Goal: Information Seeking & Learning: Learn about a topic

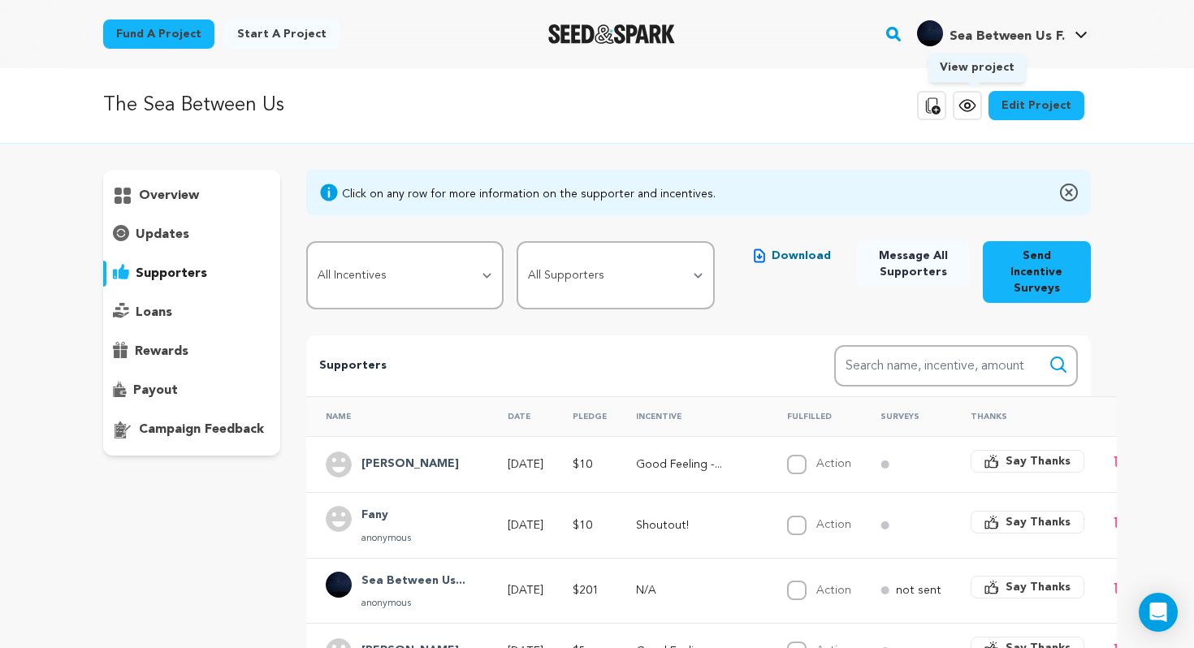
click at [971, 114] on icon at bounding box center [966, 105] width 19 height 19
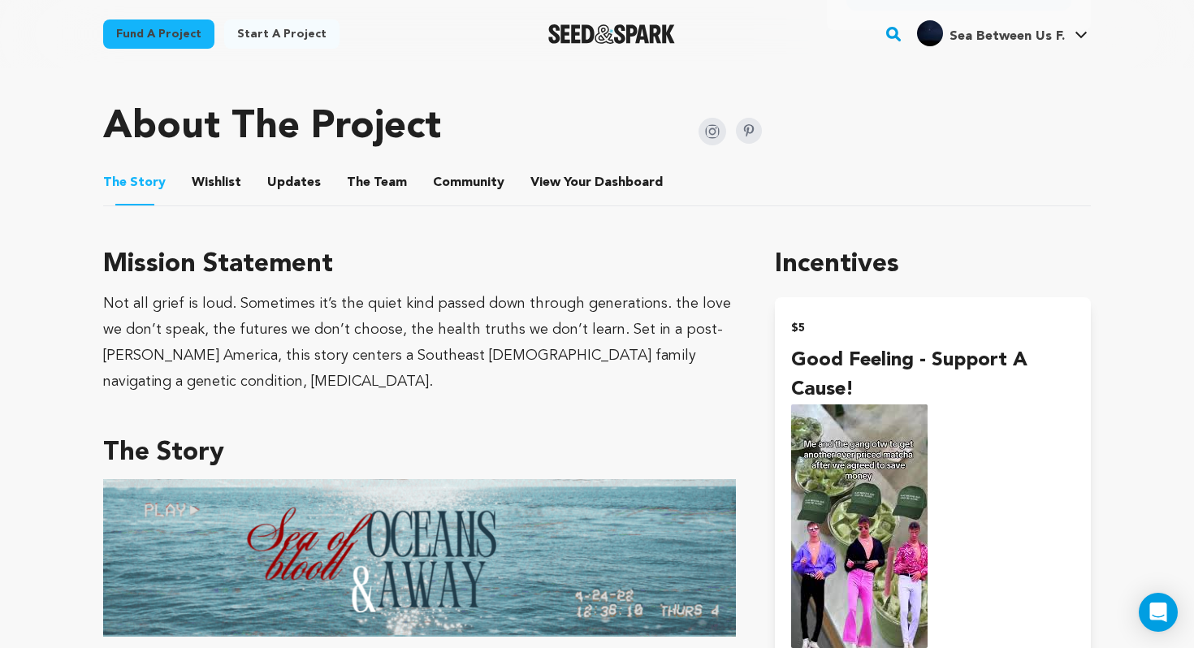
scroll to position [857, 0]
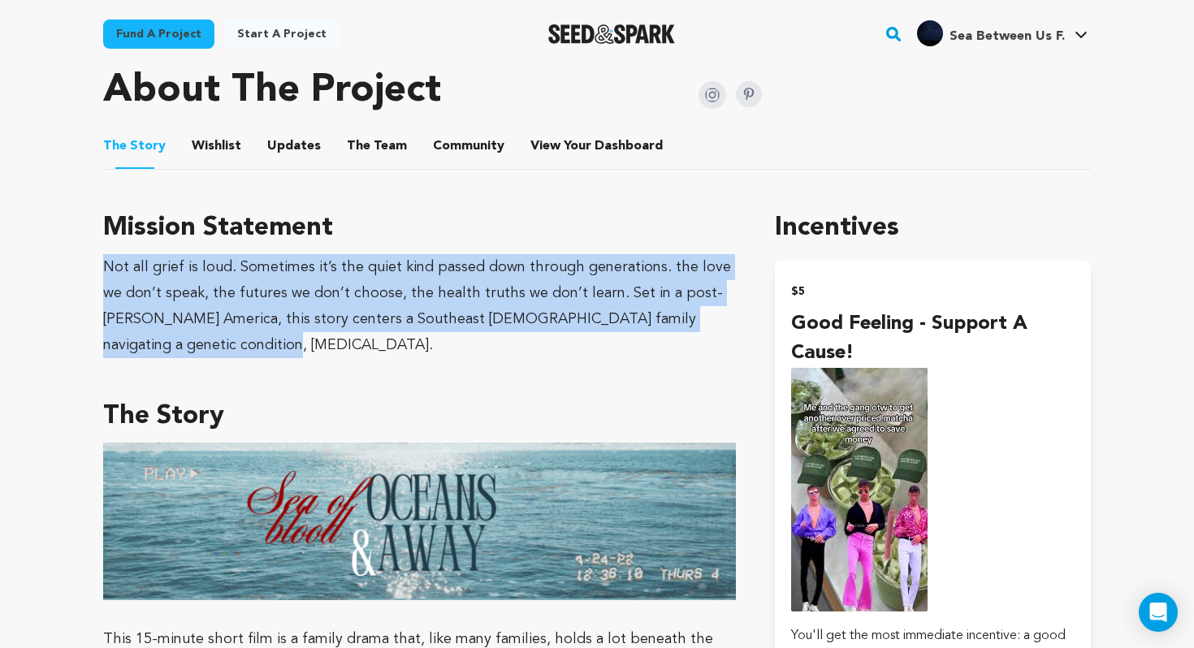
drag, startPoint x: 196, startPoint y: 344, endPoint x: 106, endPoint y: 264, distance: 120.8
click at [106, 264] on div "Not all grief is loud. Sometimes it’s the quiet kind passed down through genera…" at bounding box center [419, 306] width 633 height 104
copy div "Not all grief is loud. Sometimes it’s the quiet kind passed down through genera…"
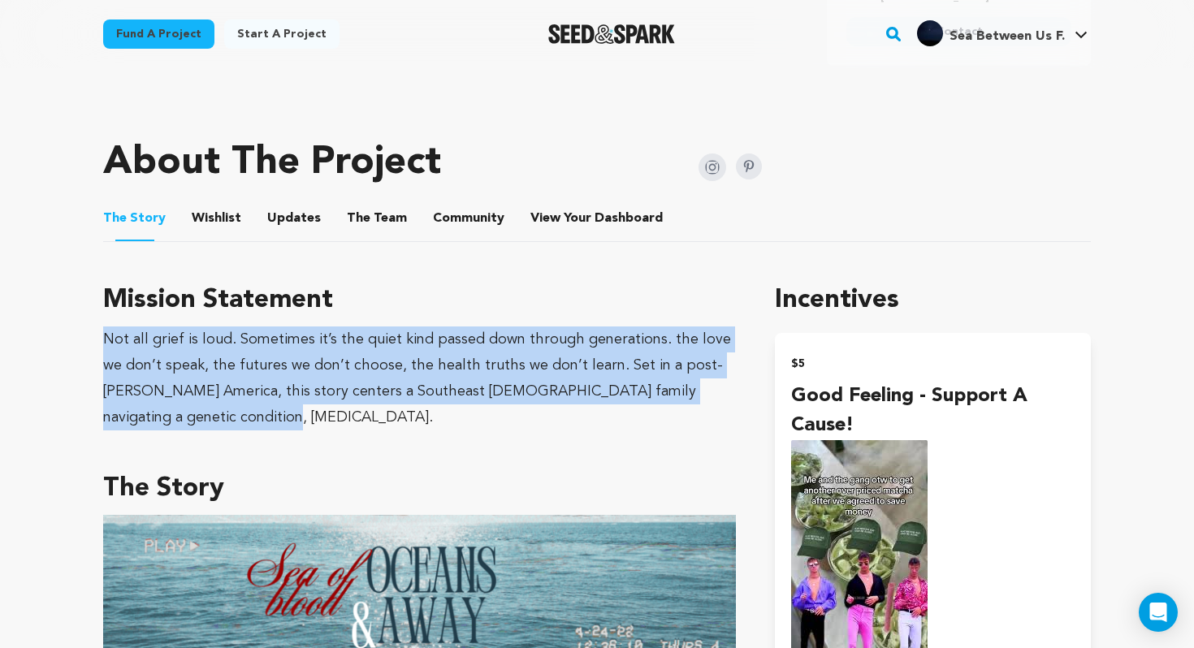
scroll to position [684, 0]
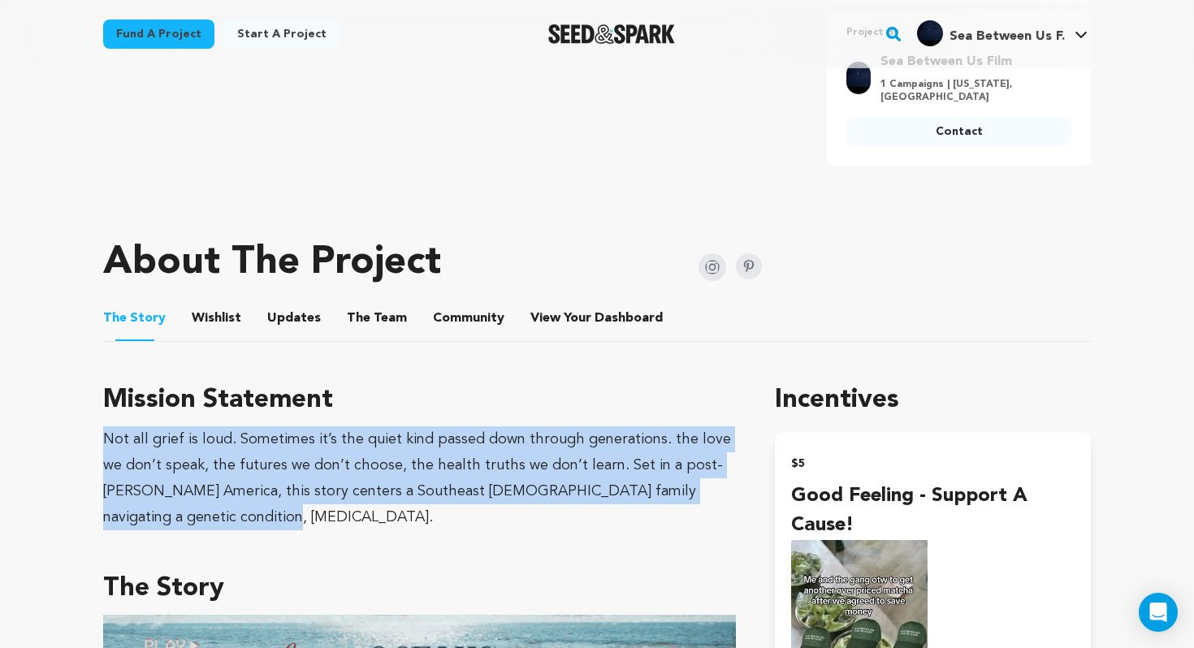
click at [624, 27] on img "Seed&Spark Homepage" at bounding box center [611, 33] width 127 height 19
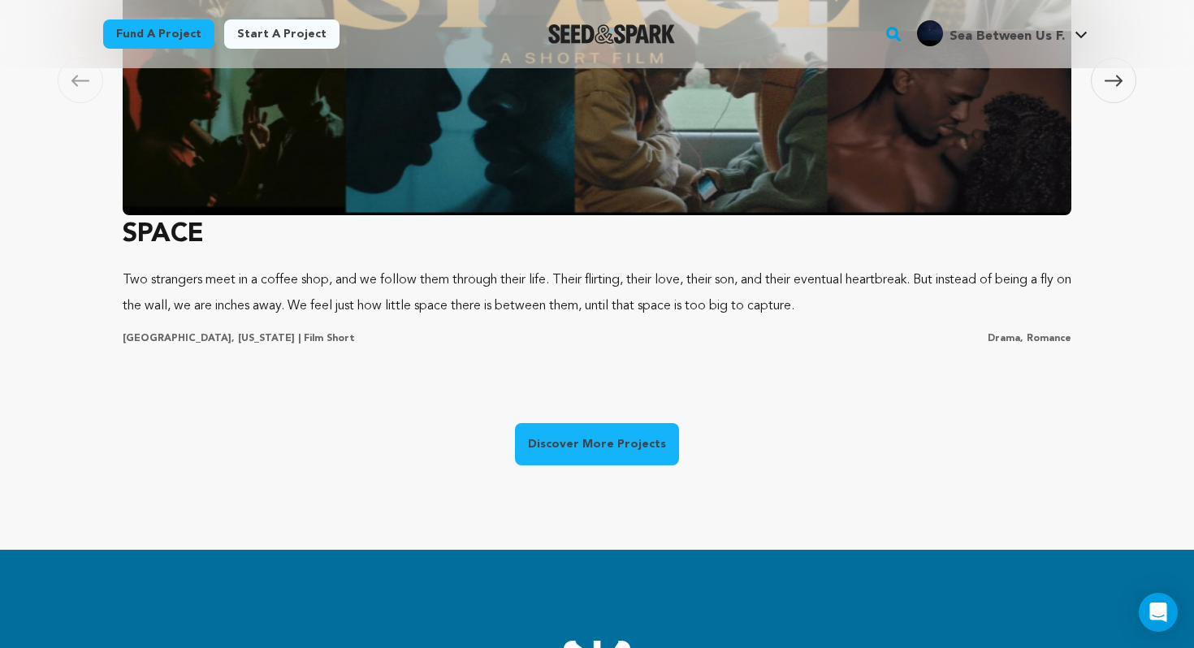
scroll to position [1271, 0]
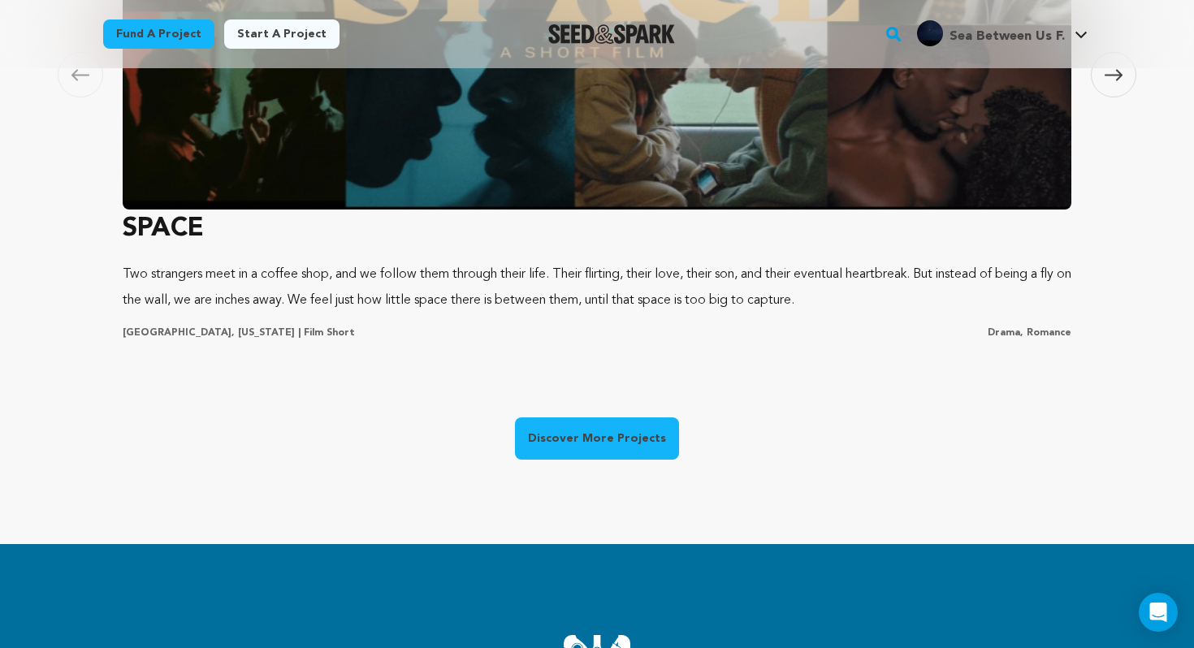
click at [624, 416] on div "Carousel Skip to previous slide page [GEOGRAPHIC_DATA] SPACE Two strangers meet…" at bounding box center [596, 148] width 1039 height 792
click at [624, 418] on link "Discover More Projects" at bounding box center [597, 438] width 164 height 42
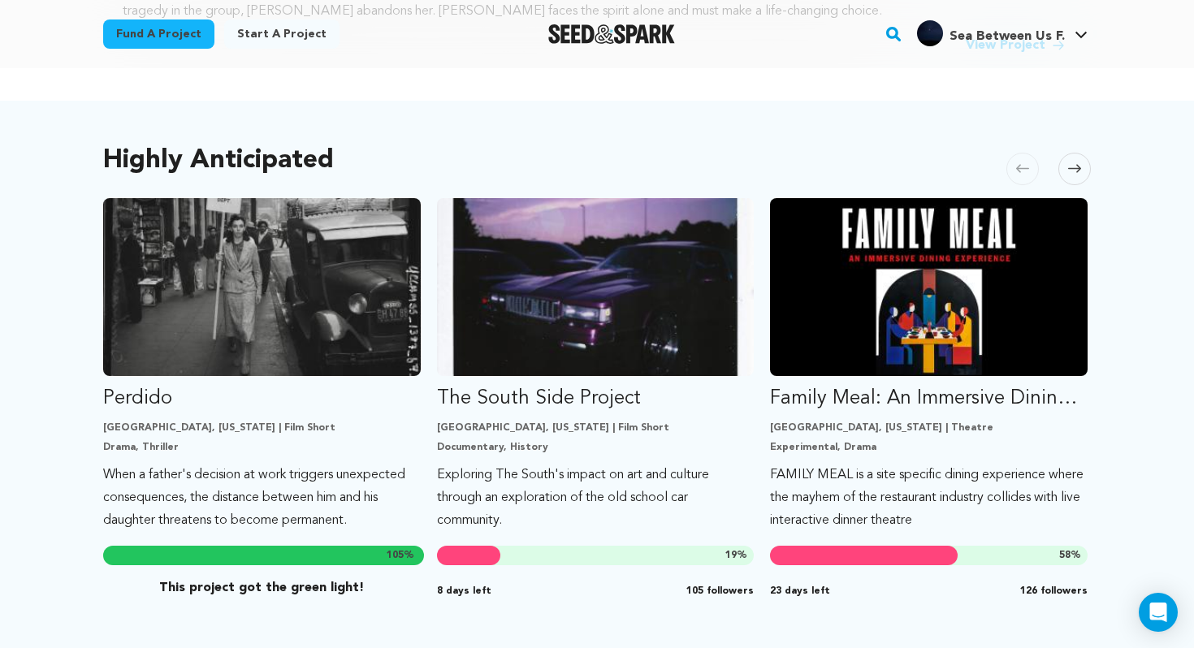
scroll to position [784, 0]
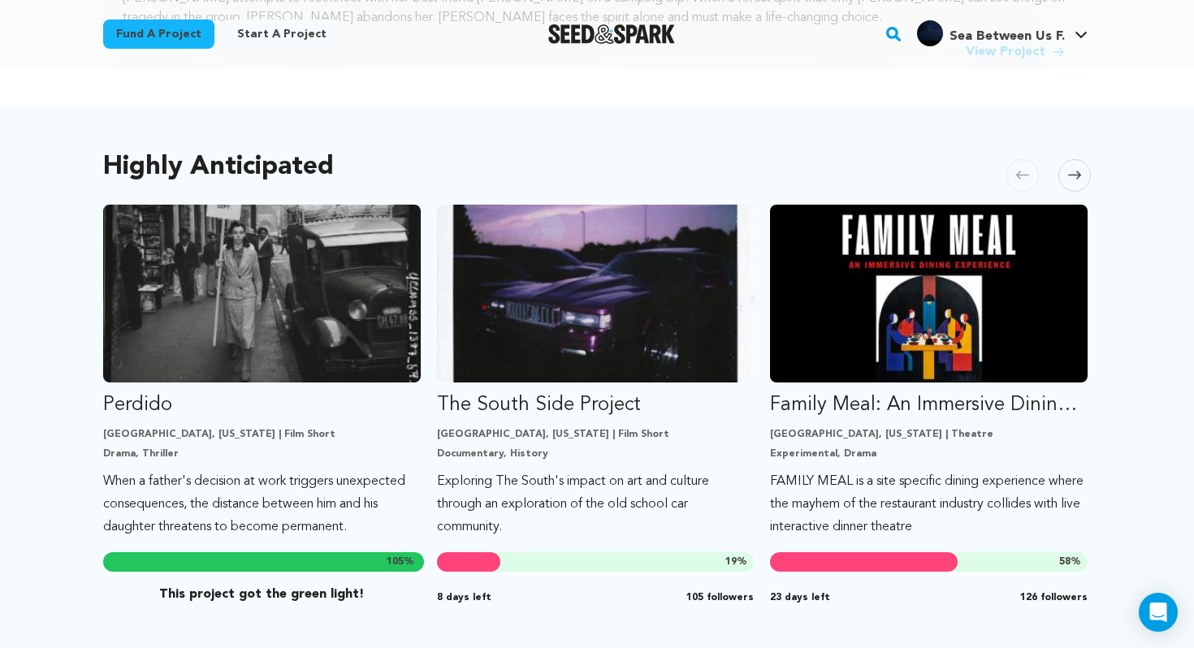
click at [1071, 170] on icon at bounding box center [1074, 175] width 13 height 12
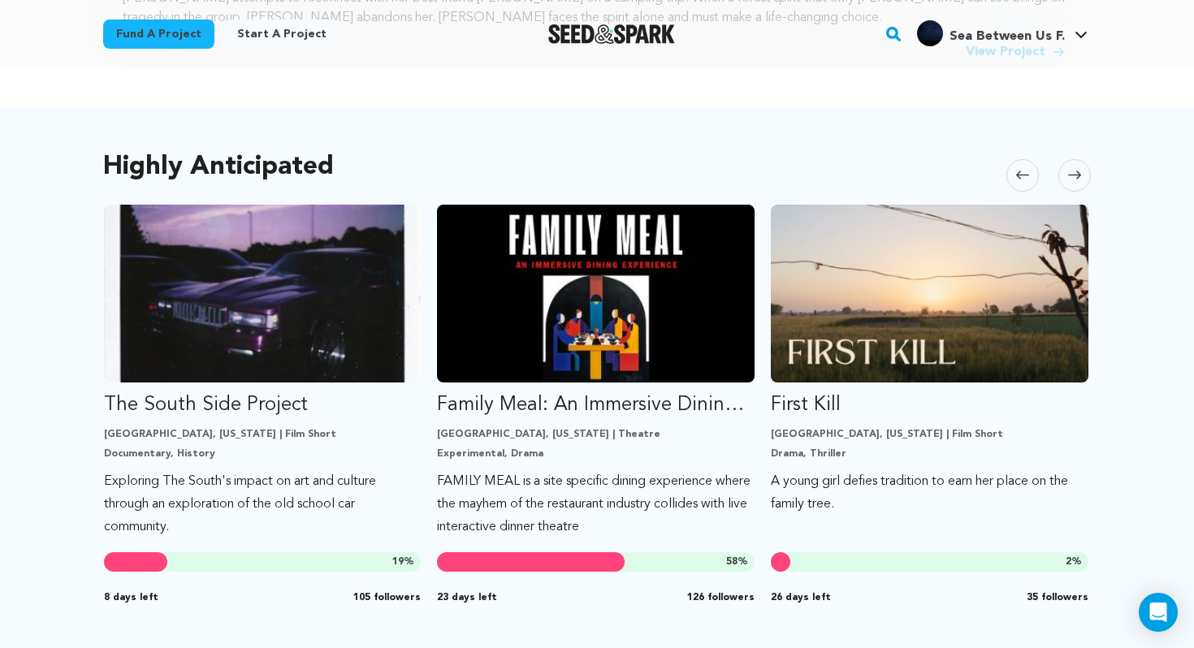
click at [1071, 170] on icon at bounding box center [1074, 175] width 13 height 12
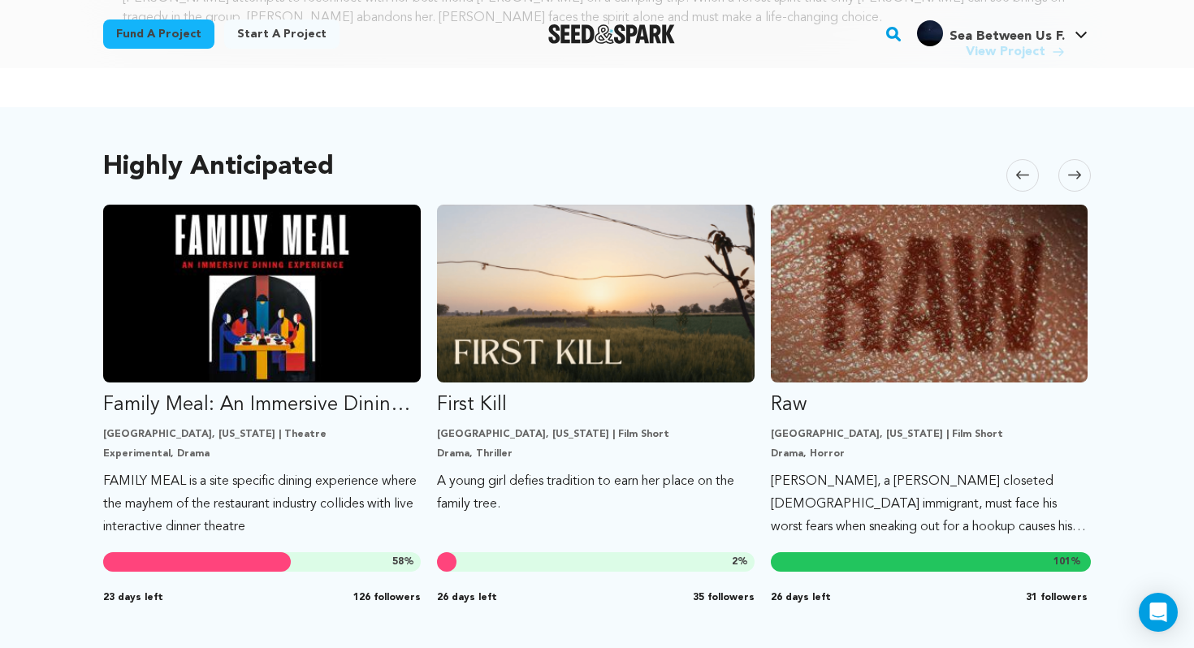
click at [1071, 170] on icon at bounding box center [1074, 175] width 13 height 12
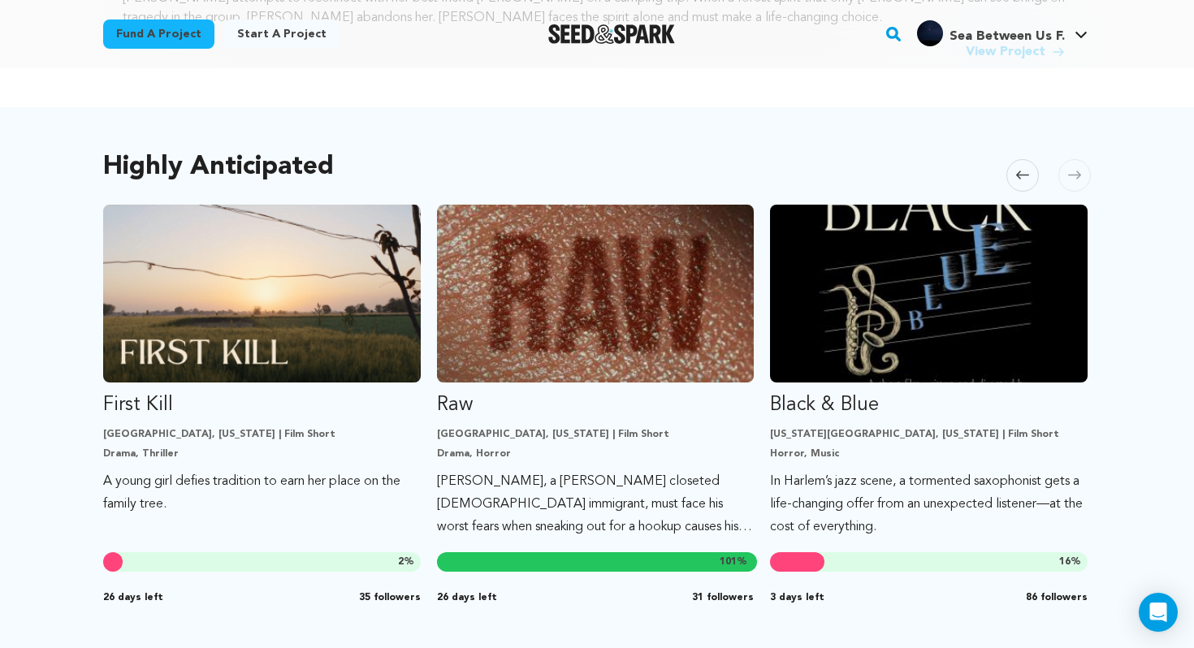
click at [1071, 170] on icon at bounding box center [1074, 175] width 13 height 12
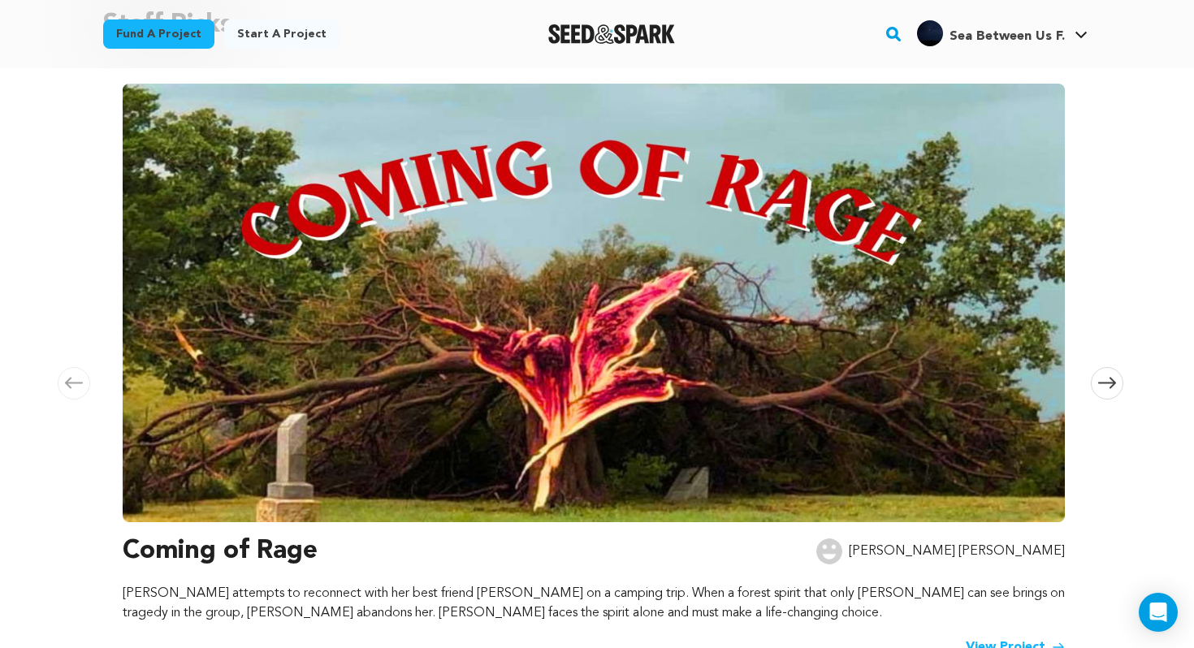
scroll to position [146, 0]
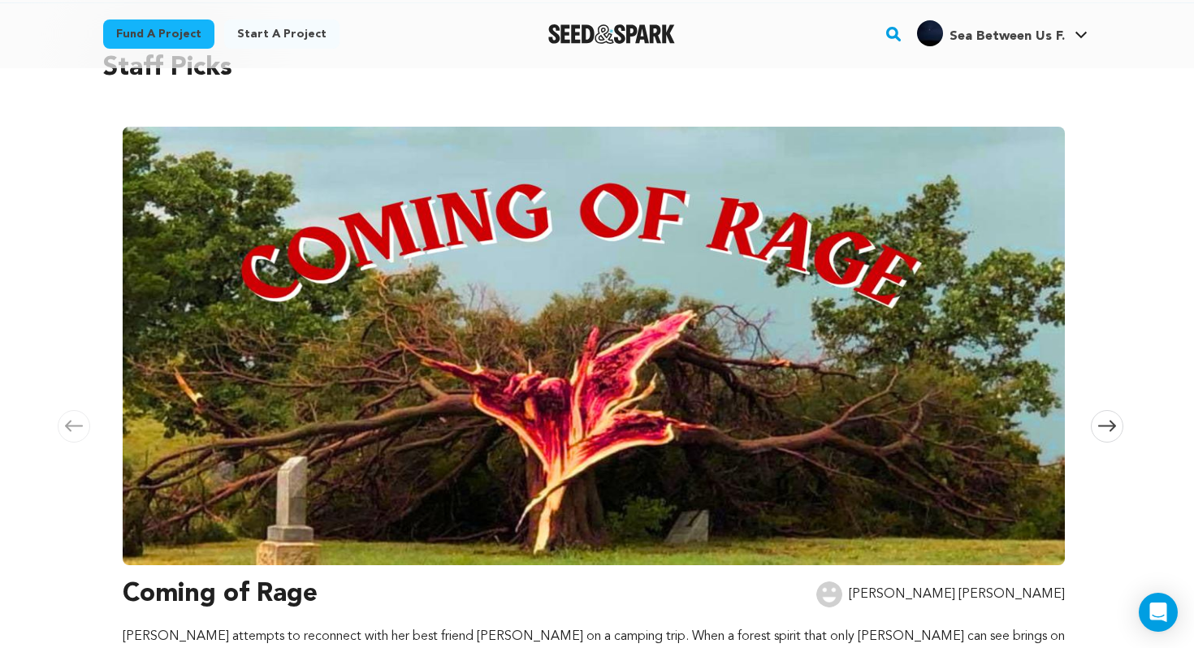
click at [1108, 422] on icon at bounding box center [1107, 426] width 18 height 12
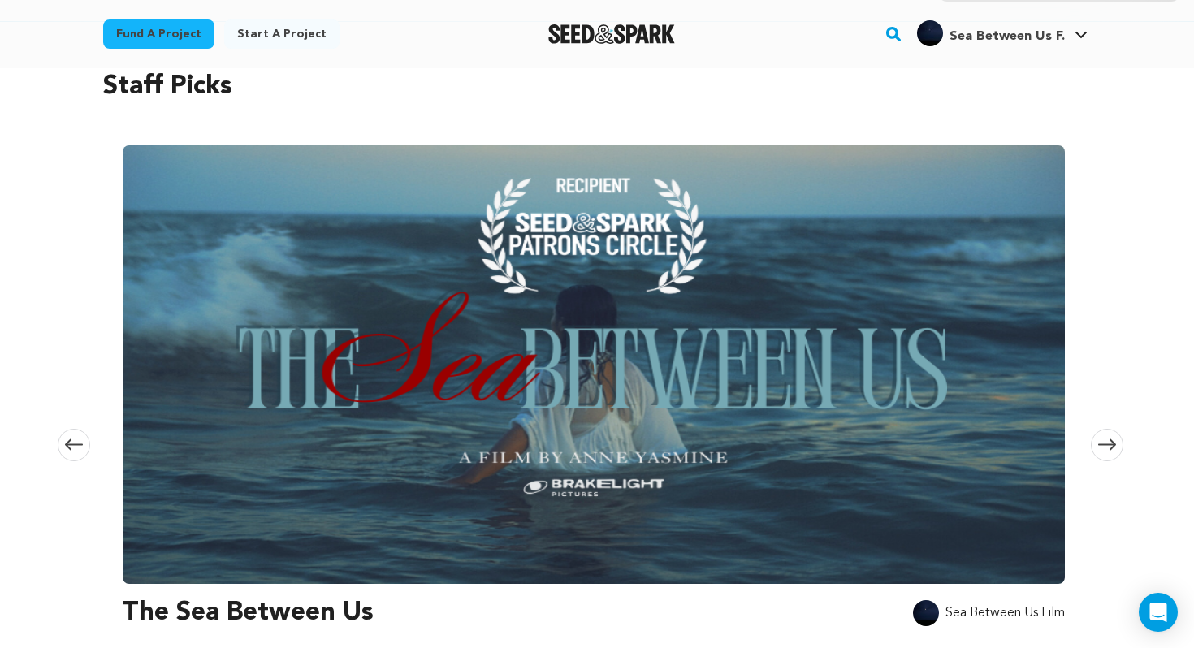
scroll to position [121, 0]
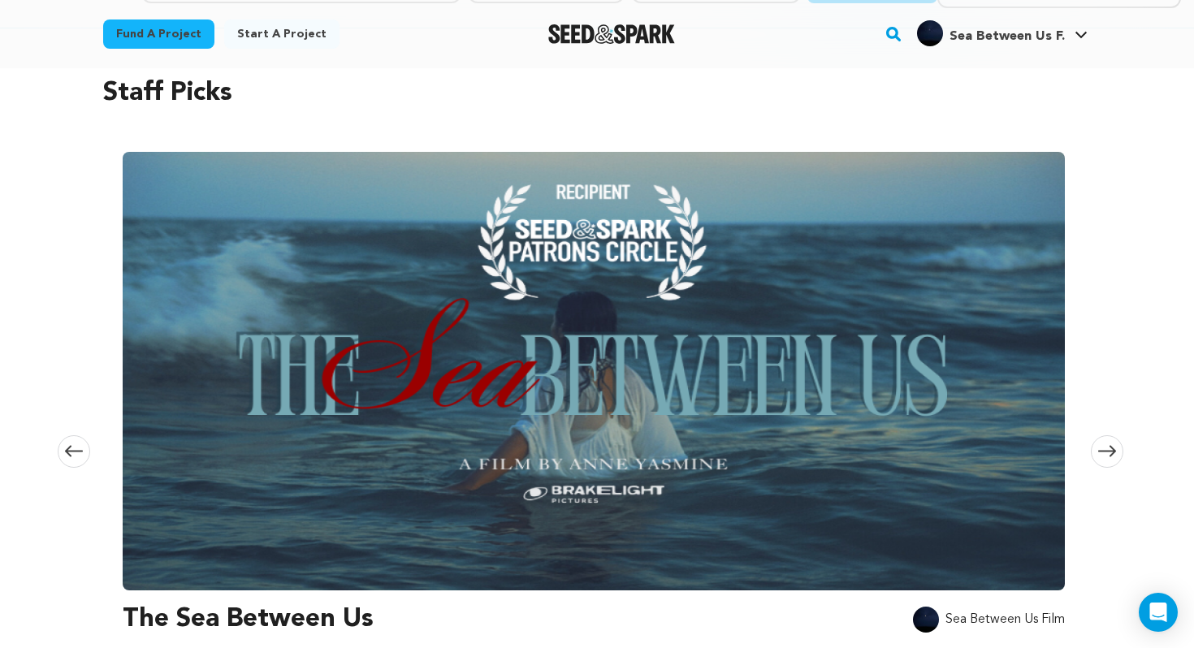
click at [1112, 452] on icon at bounding box center [1107, 451] width 18 height 11
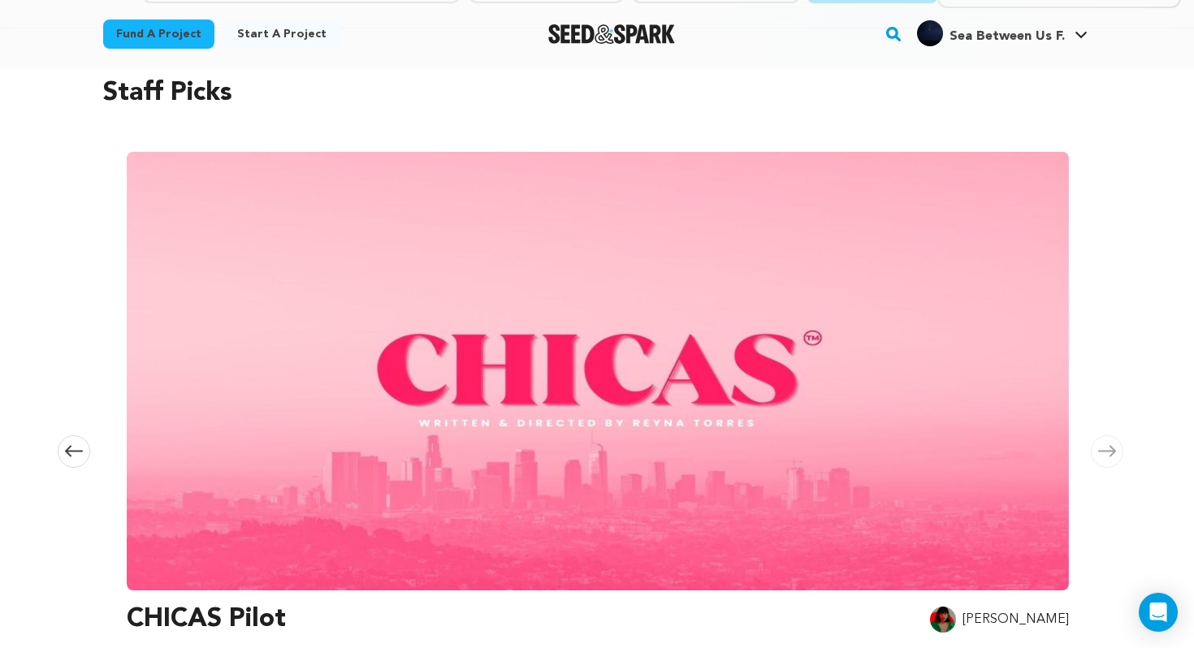
scroll to position [0, 1916]
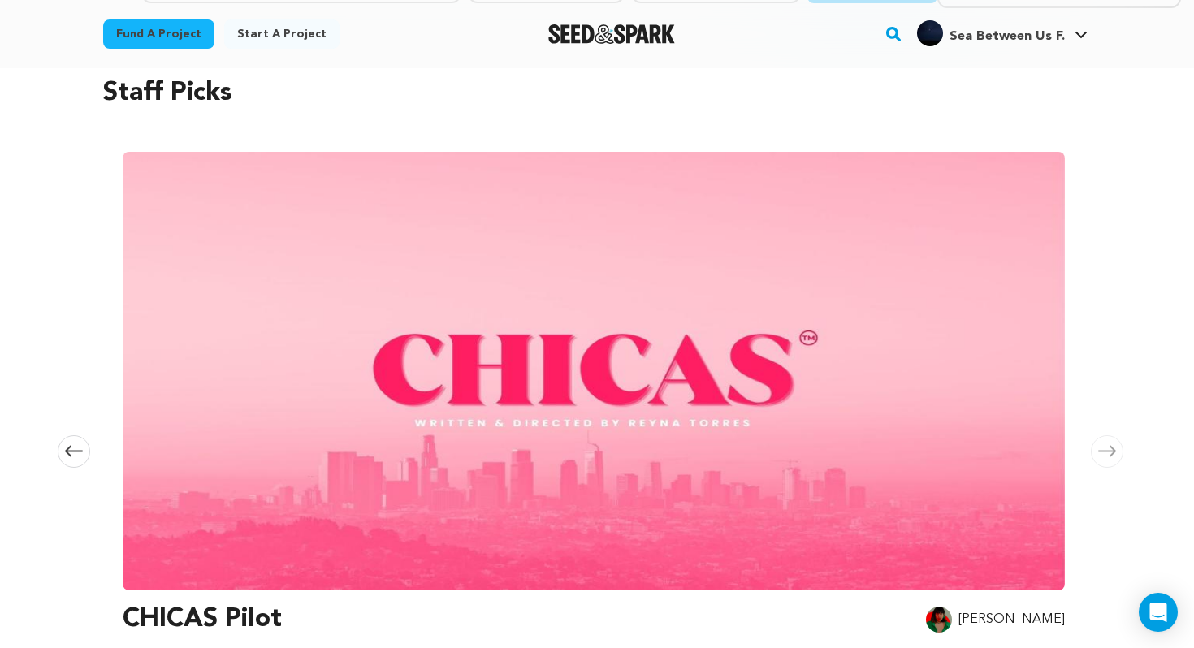
click at [1112, 452] on icon at bounding box center [1107, 451] width 18 height 11
click at [79, 447] on icon at bounding box center [74, 451] width 18 height 12
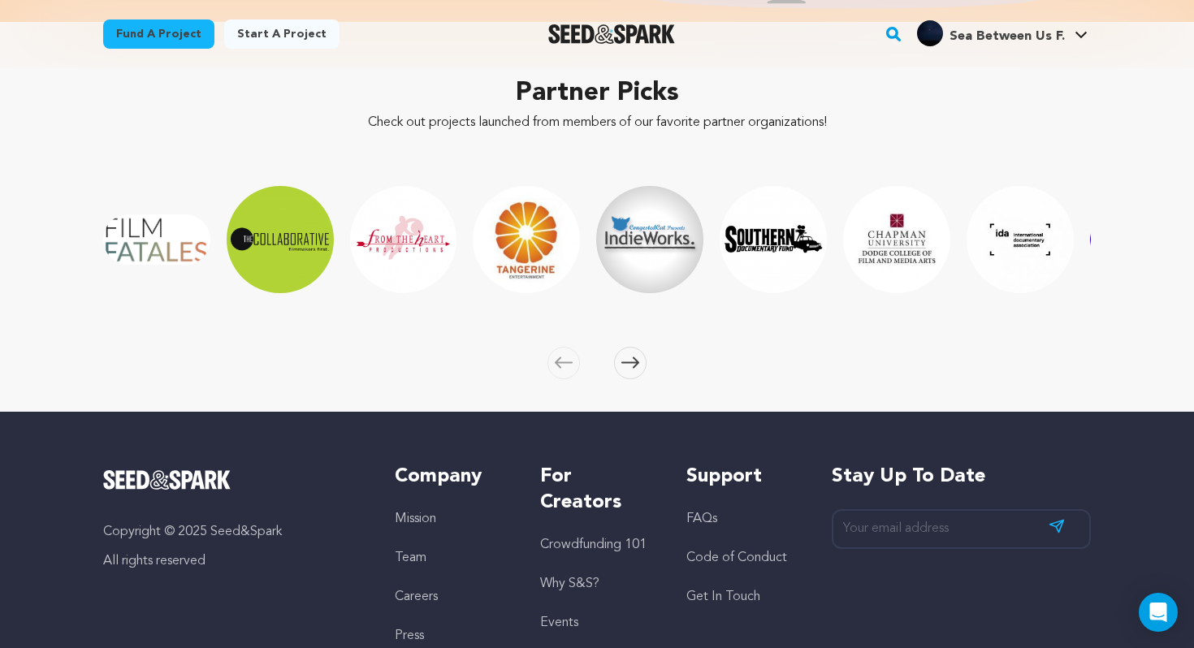
scroll to position [2442, 0]
